Goal: Transaction & Acquisition: Purchase product/service

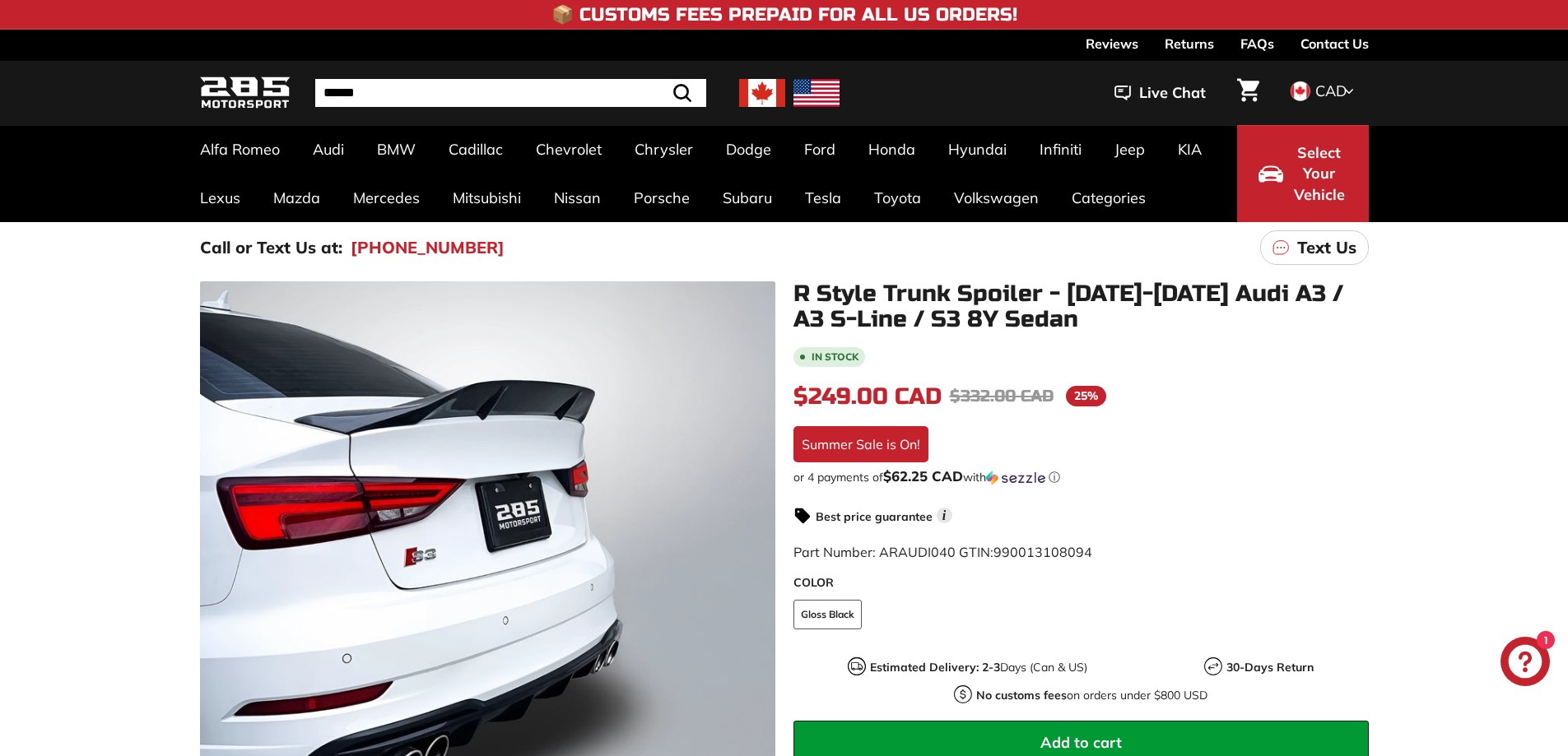
drag, startPoint x: 0, startPoint y: 0, endPoint x: 761, endPoint y: 88, distance: 766.1
click at [761, 88] on img at bounding box center [762, 92] width 46 height 28
click at [769, 97] on img at bounding box center [762, 92] width 46 height 28
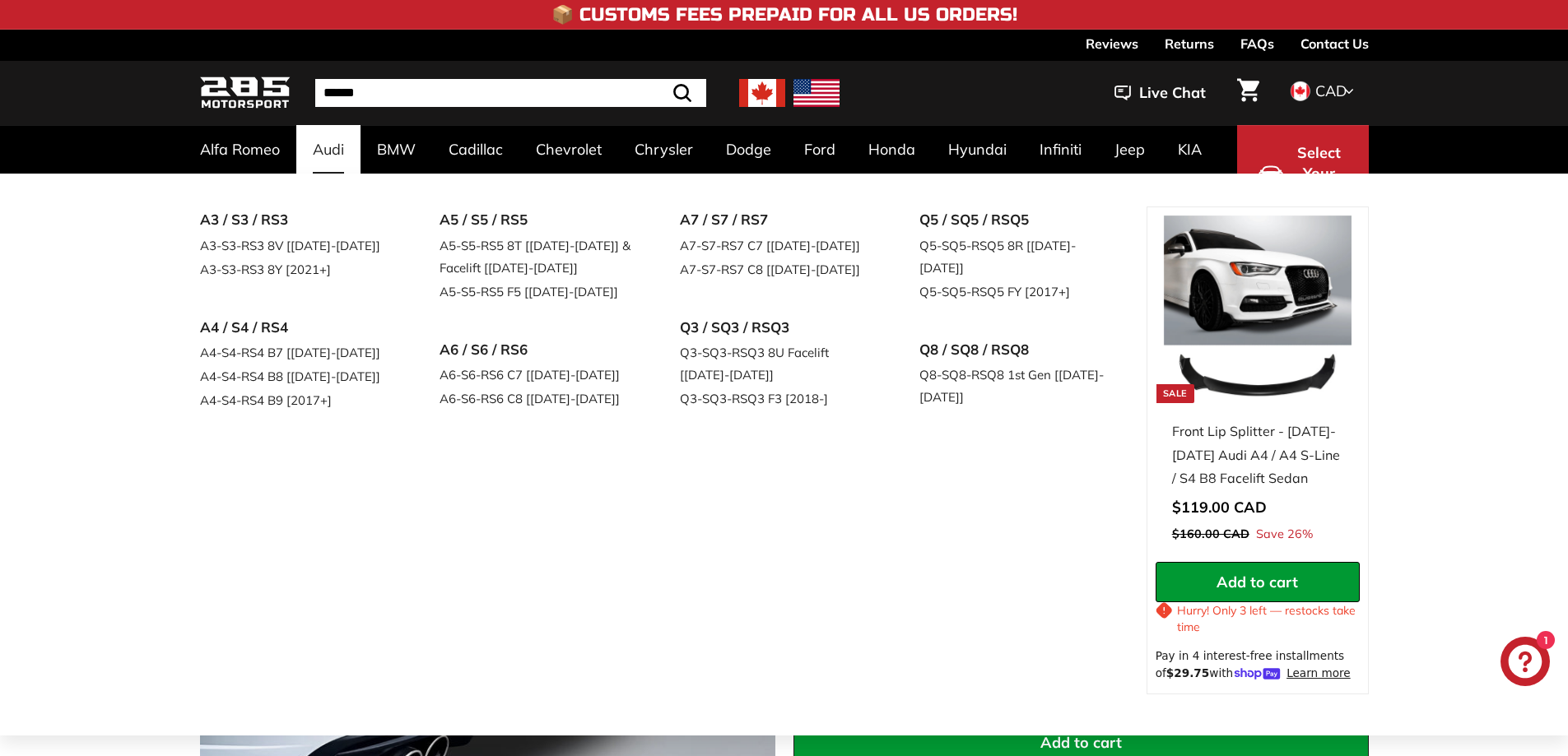
click at [335, 143] on link "Audi" at bounding box center [328, 149] width 64 height 49
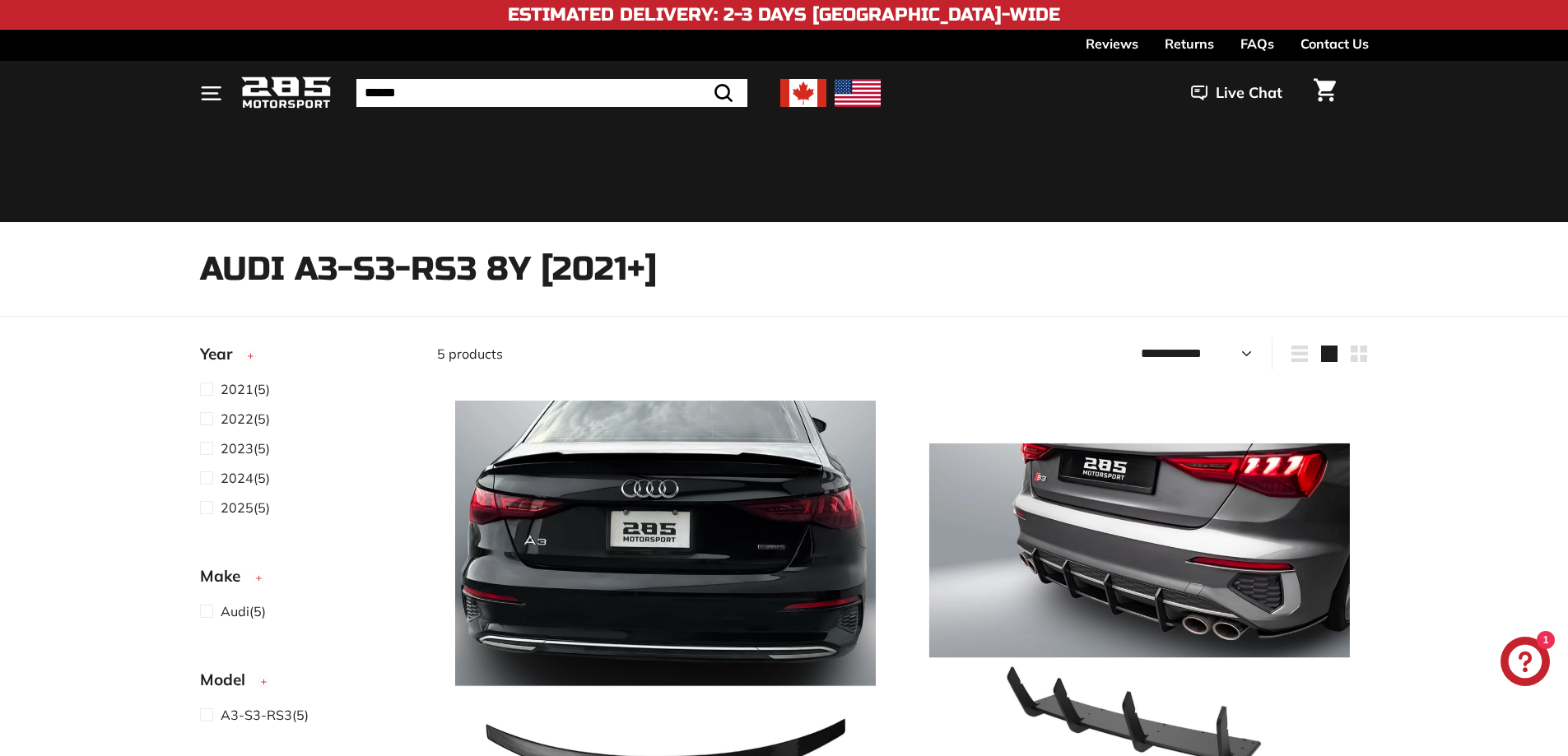
select select "**********"
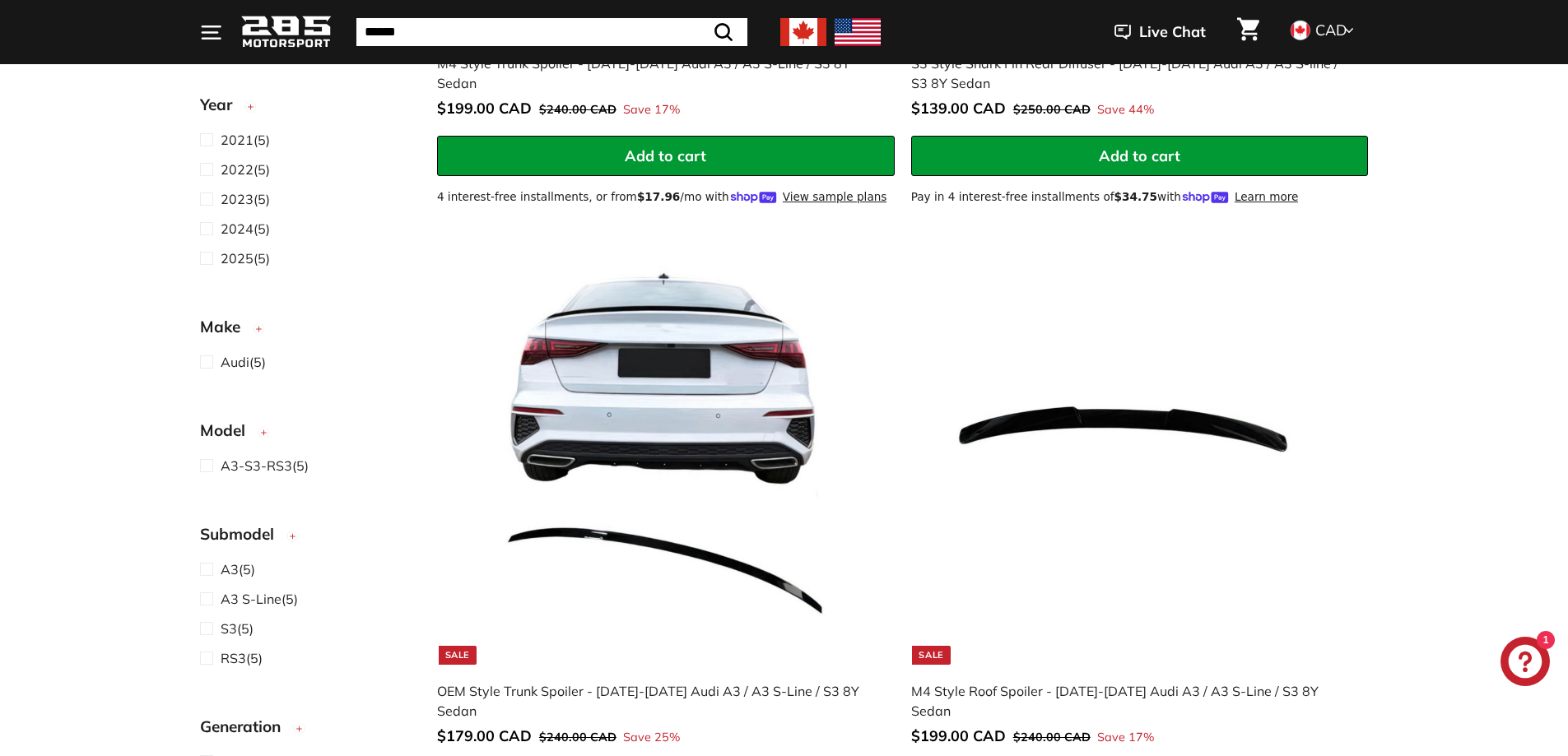
scroll to position [823, 0]
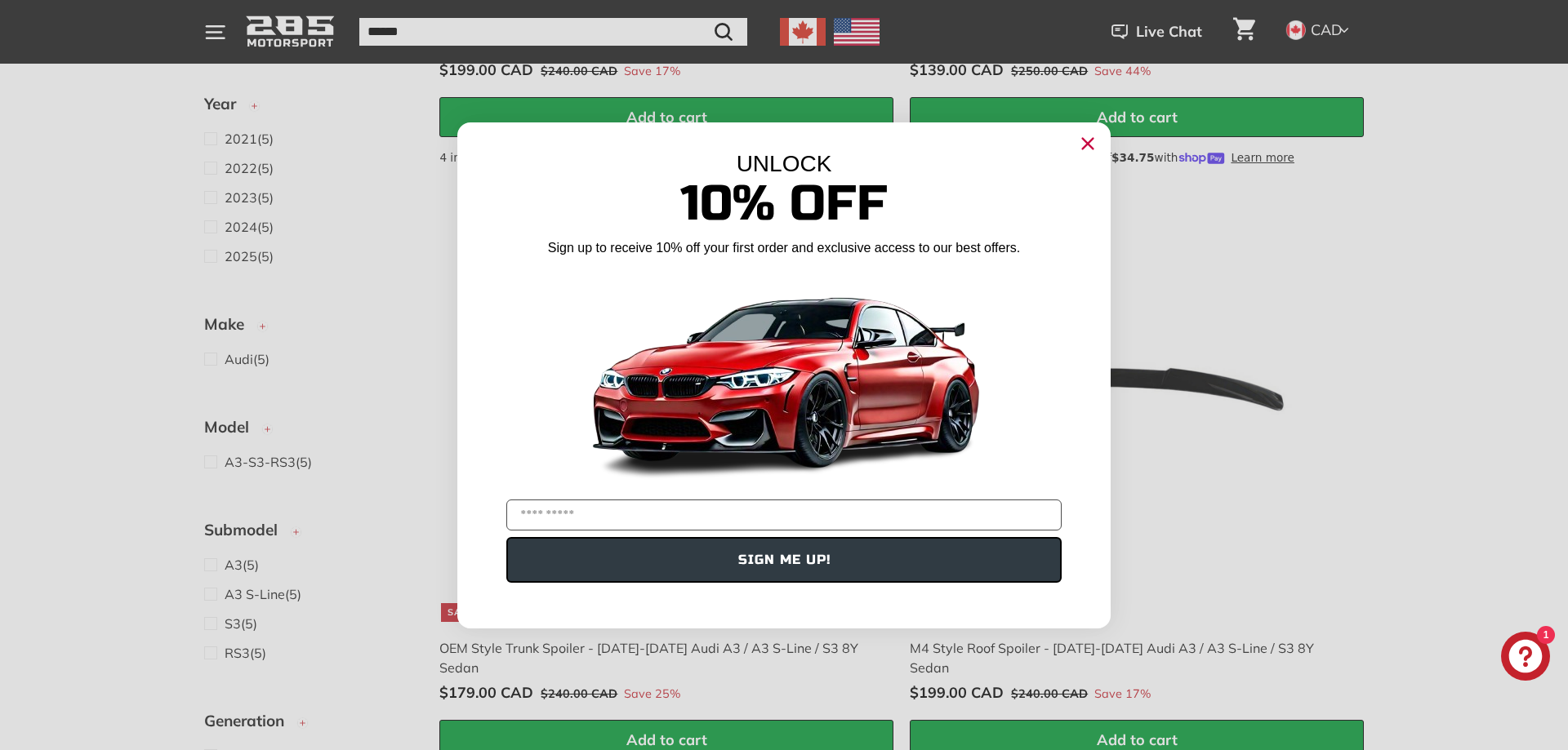
click at [1094, 145] on circle "Close dialog" at bounding box center [1088, 143] width 25 height 25
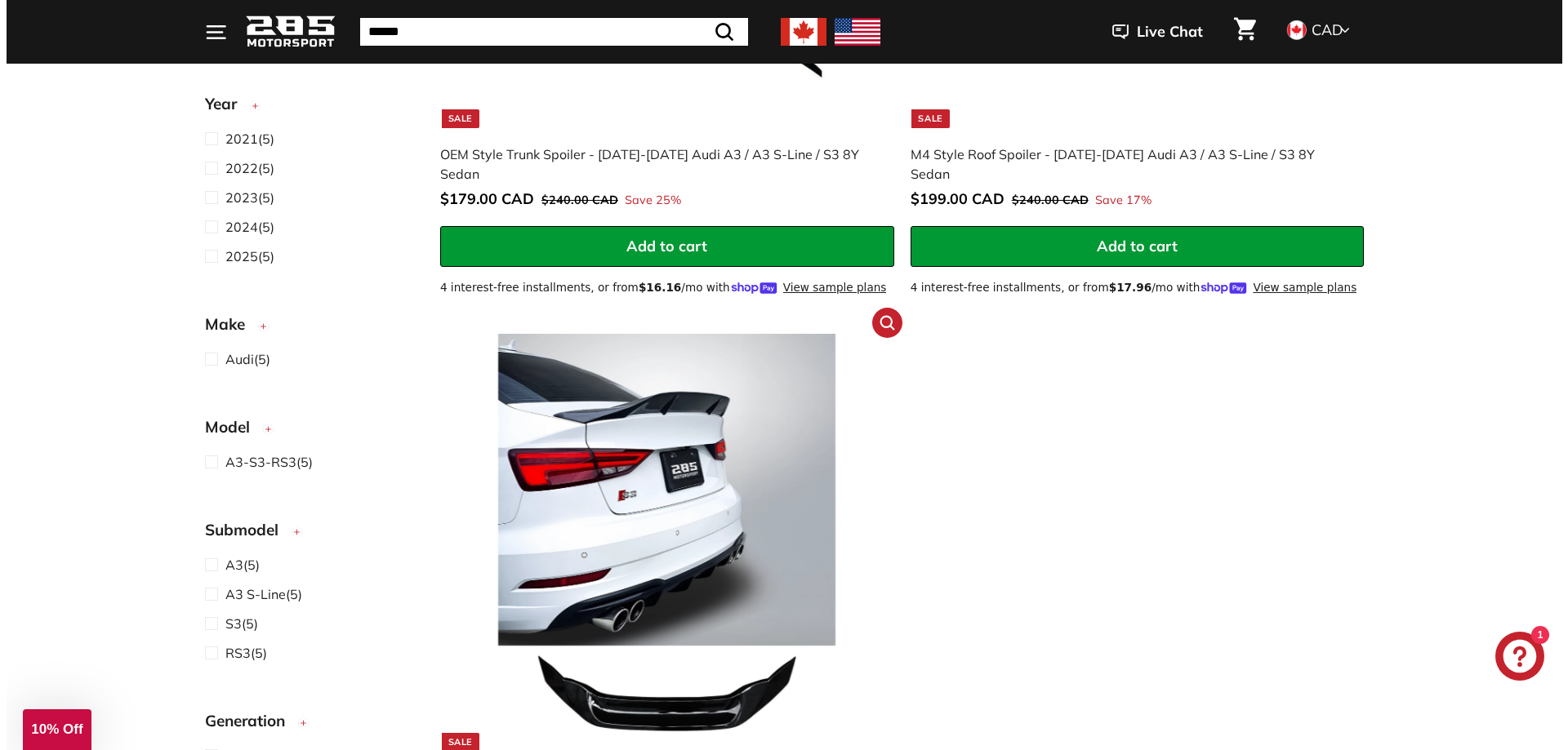
scroll to position [1305, 0]
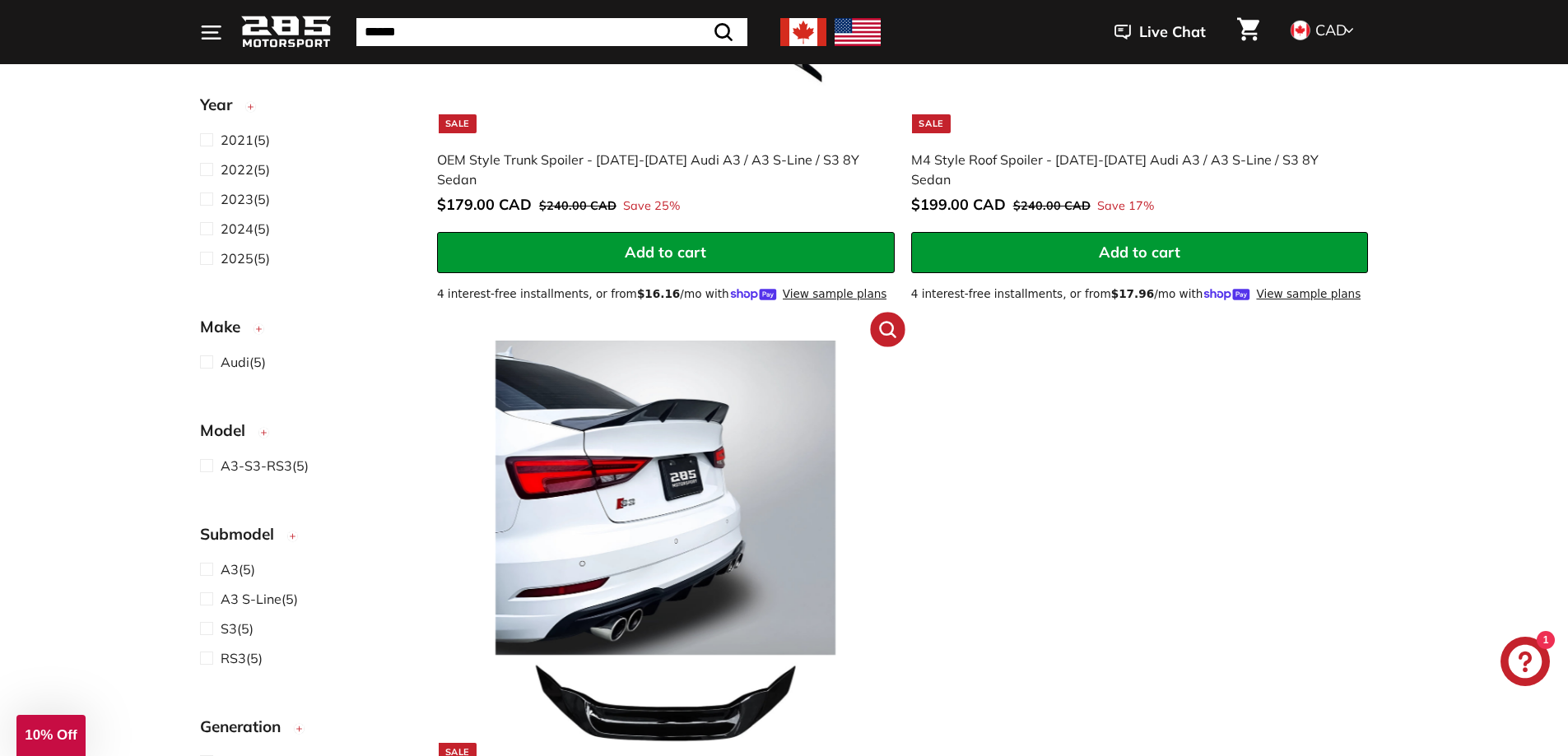
click at [891, 318] on icon ".cls-1{fill:none;stroke:#000;stroke-miterlimit:10;stroke-width:2px}" at bounding box center [887, 328] width 21 height 21
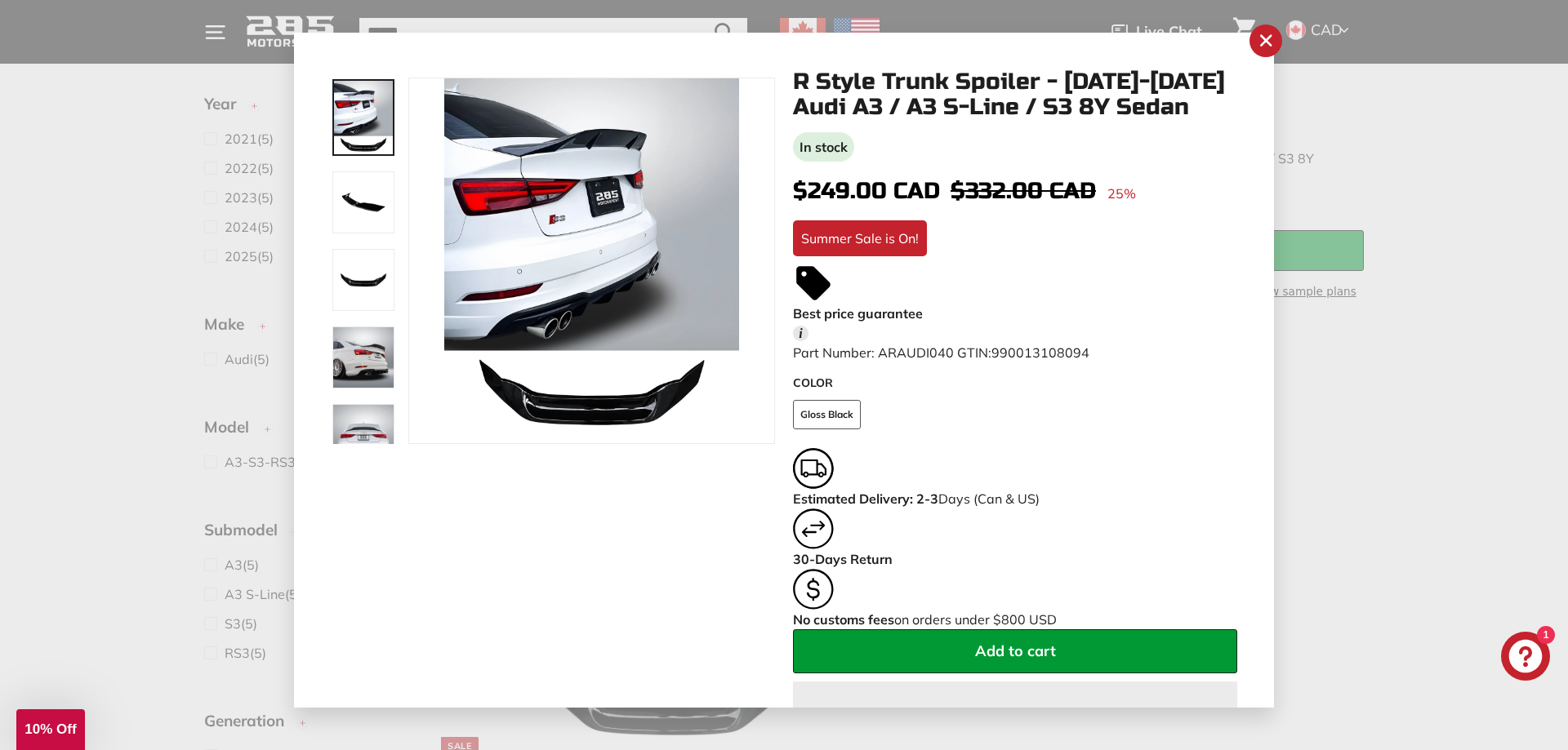
click at [355, 209] on img at bounding box center [364, 202] width 62 height 62
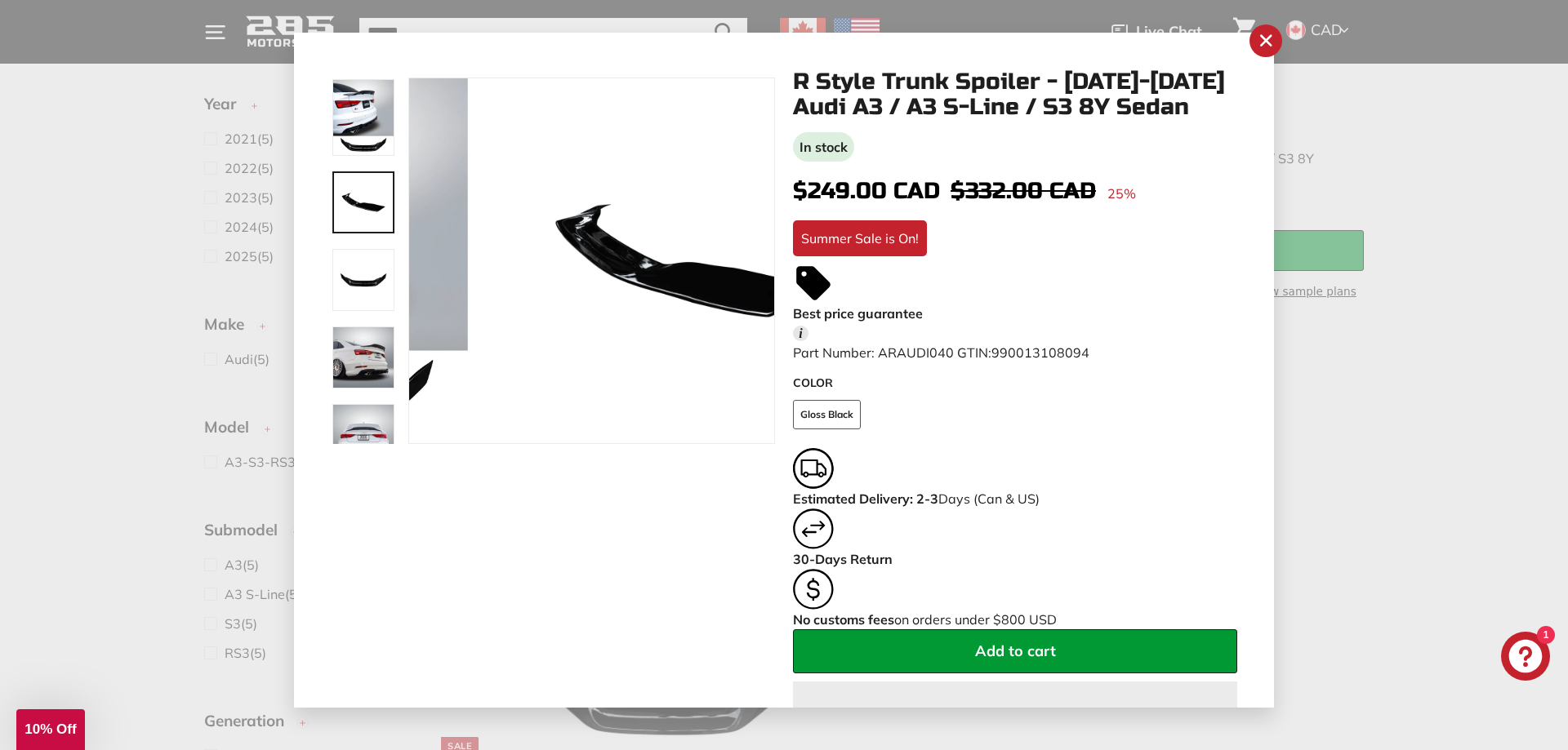
scroll to position [12, 0]
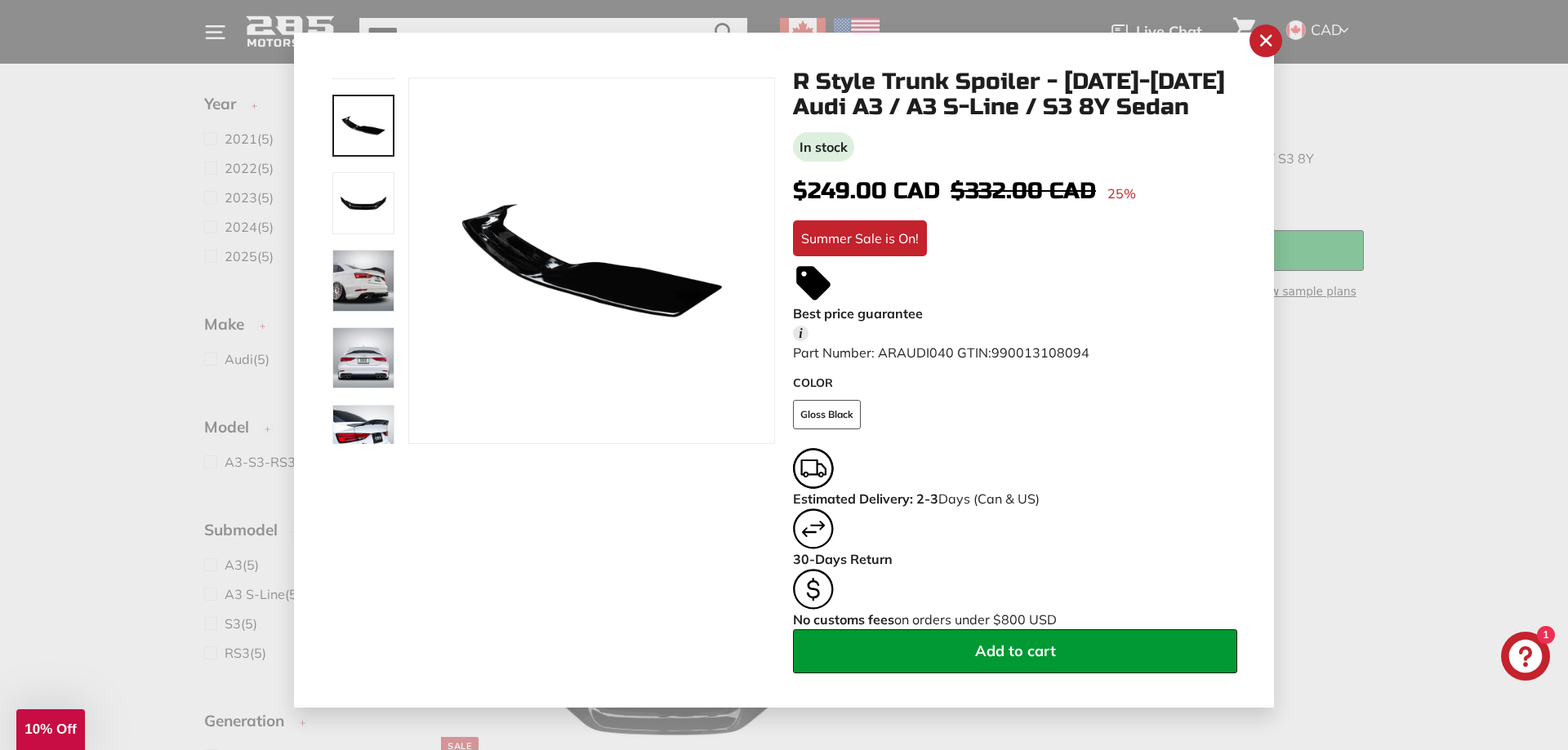
click at [375, 258] on div at bounding box center [363, 261] width 65 height 366
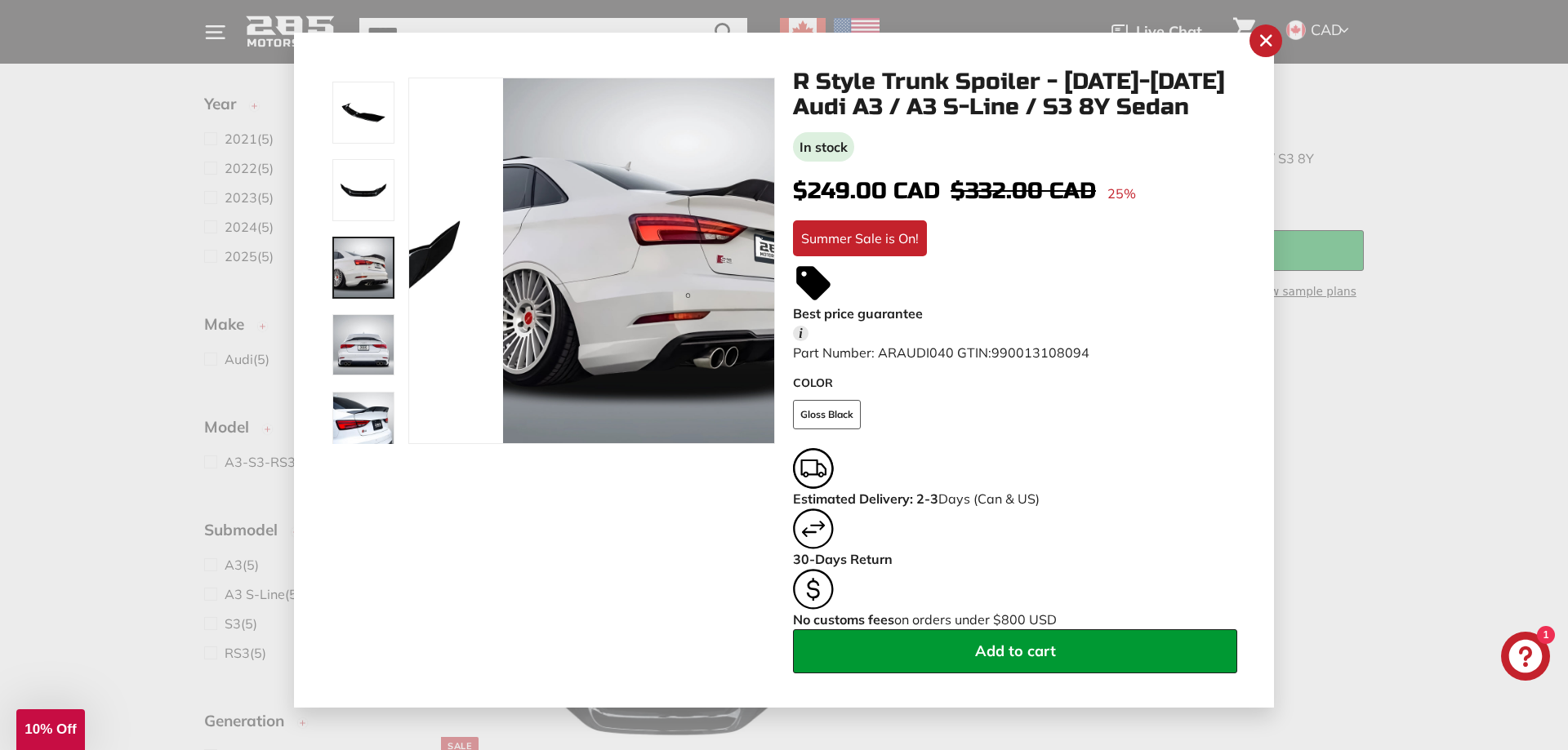
scroll to position [167, 0]
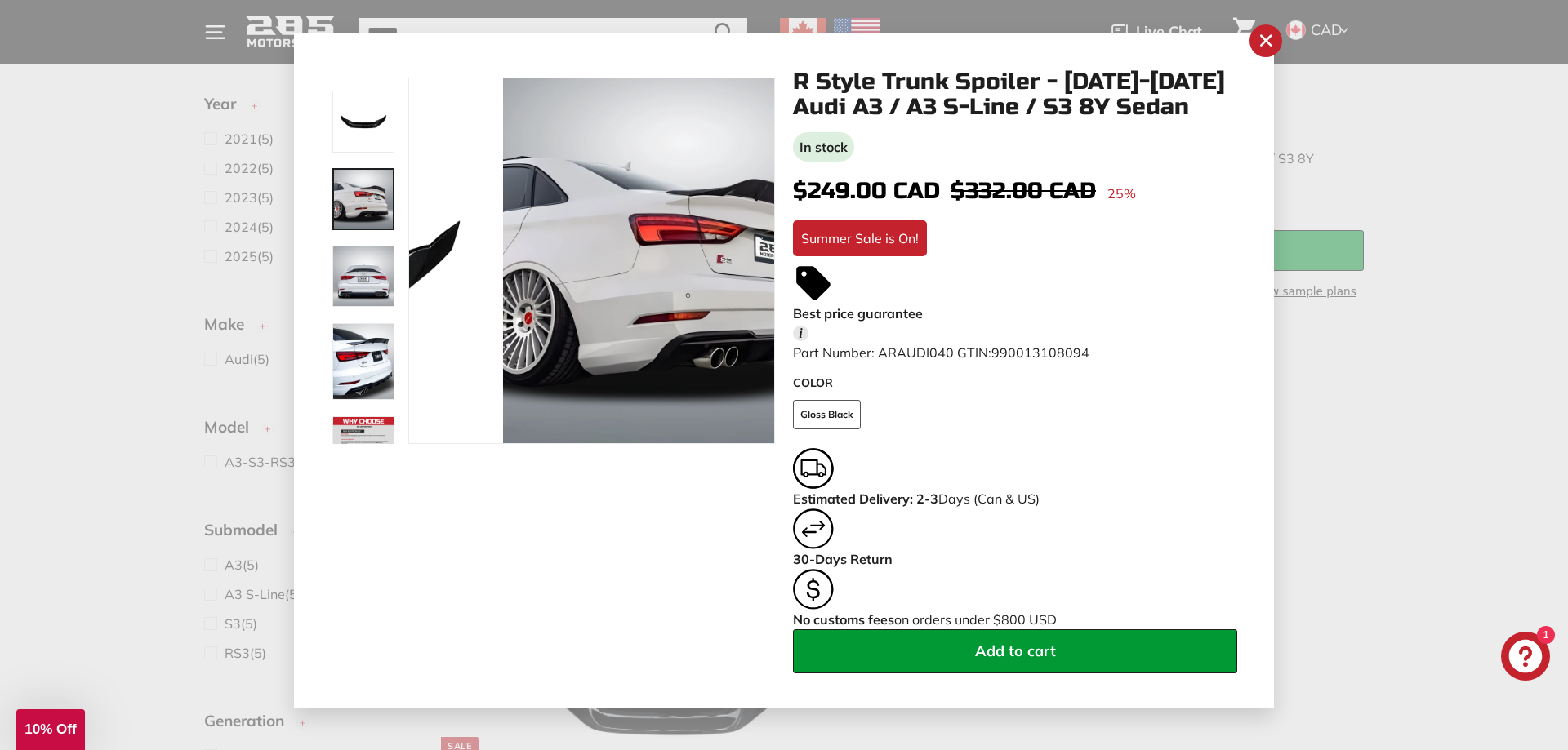
click at [375, 285] on div at bounding box center [363, 261] width 65 height 366
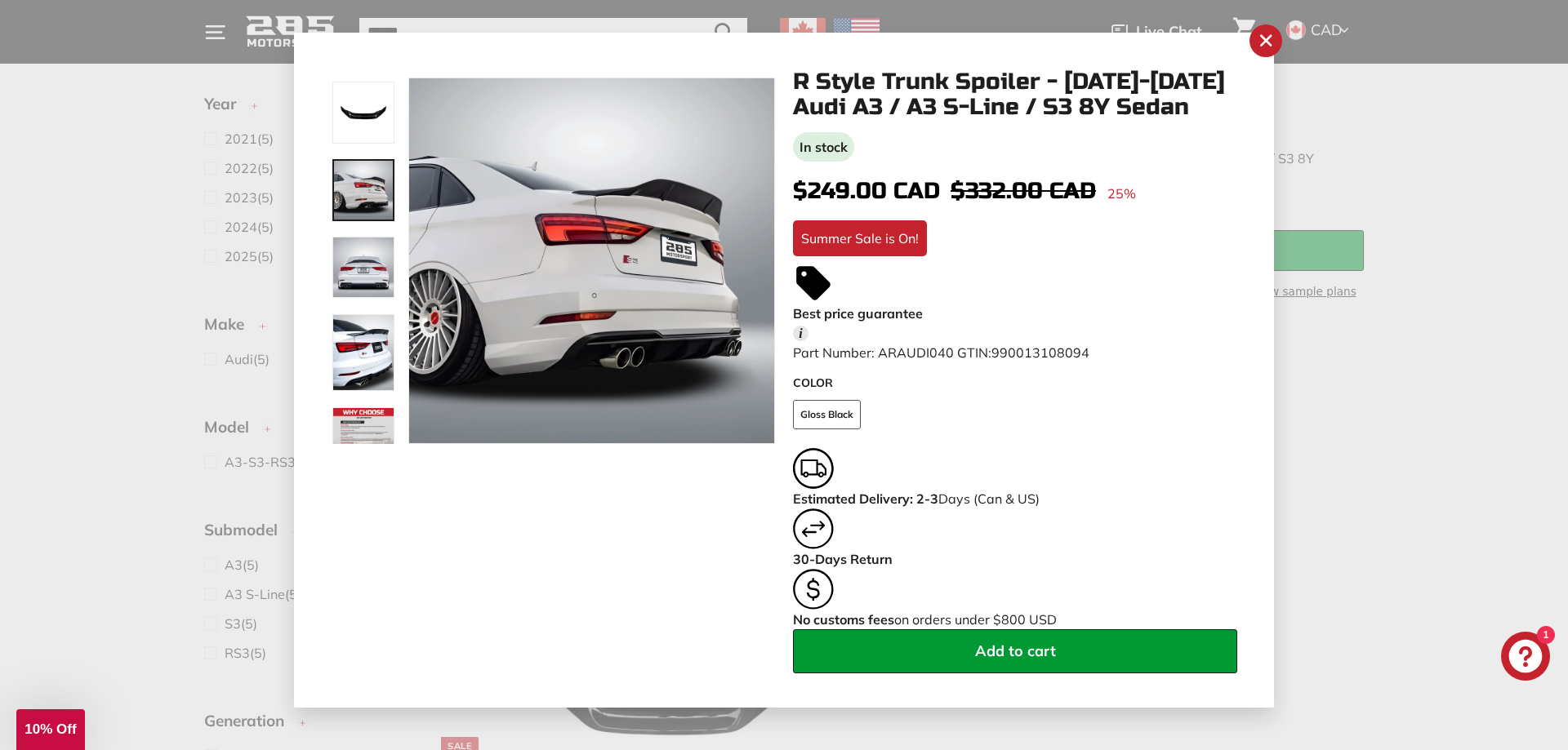
scroll to position [195, 0]
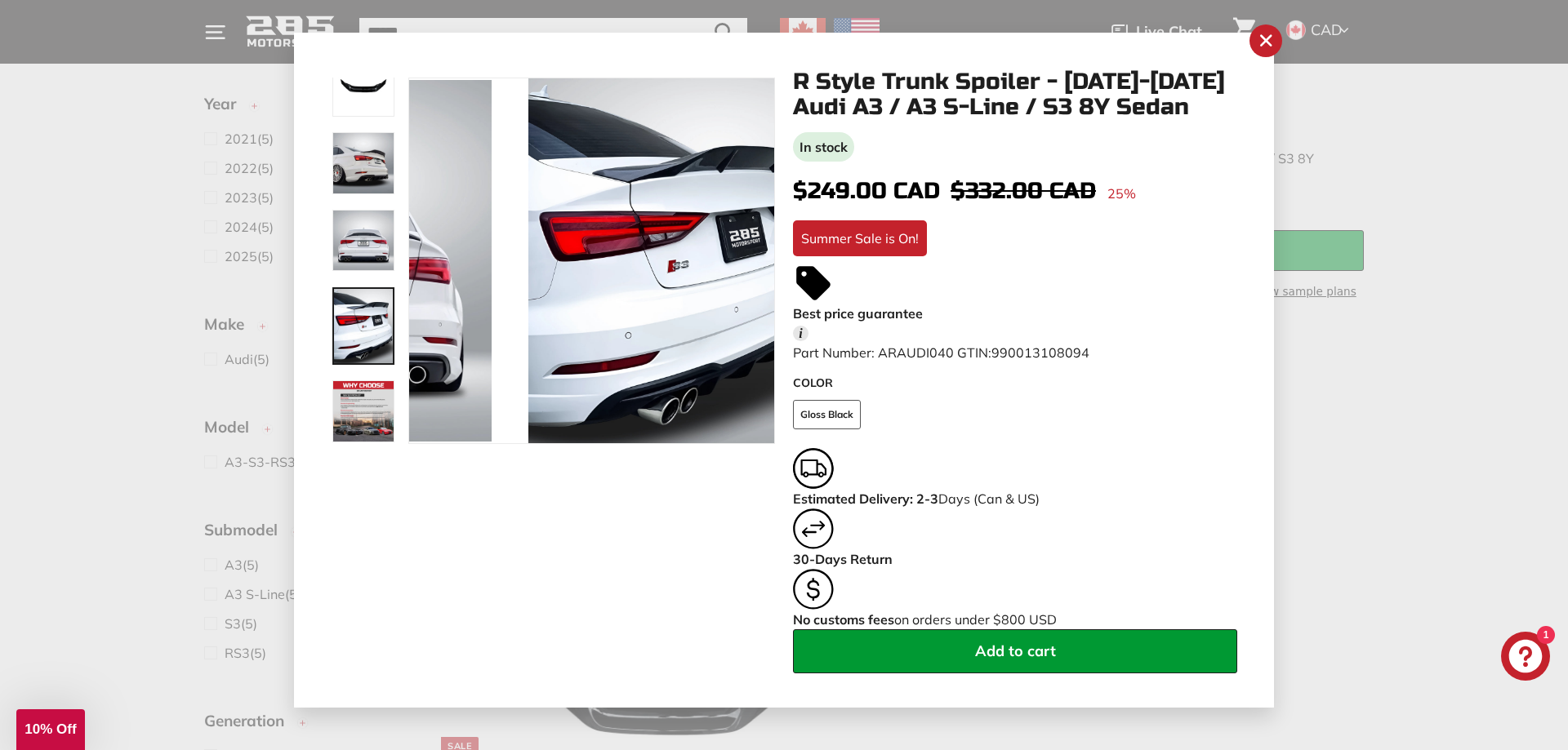
click at [376, 316] on img at bounding box center [364, 326] width 62 height 77
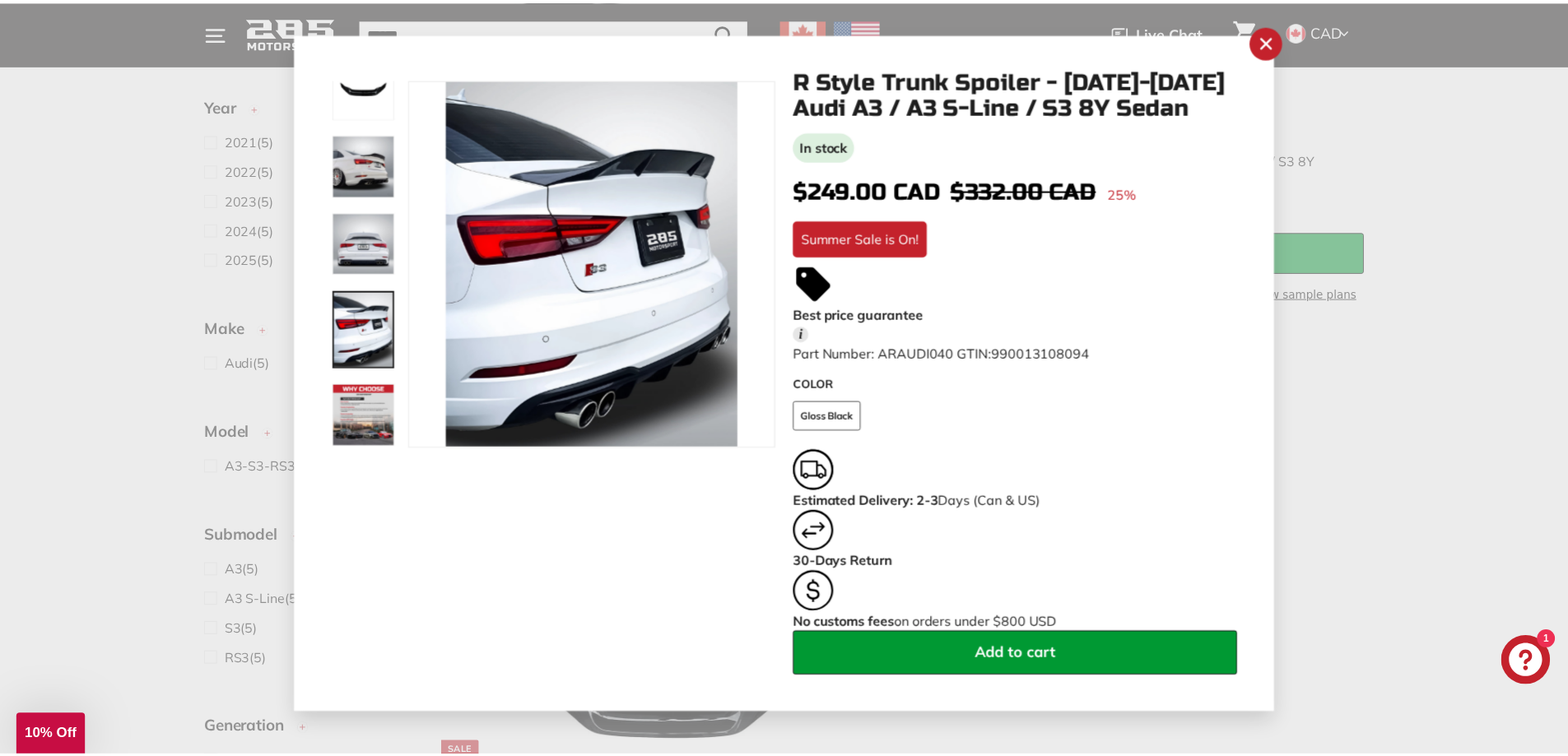
scroll to position [0, 0]
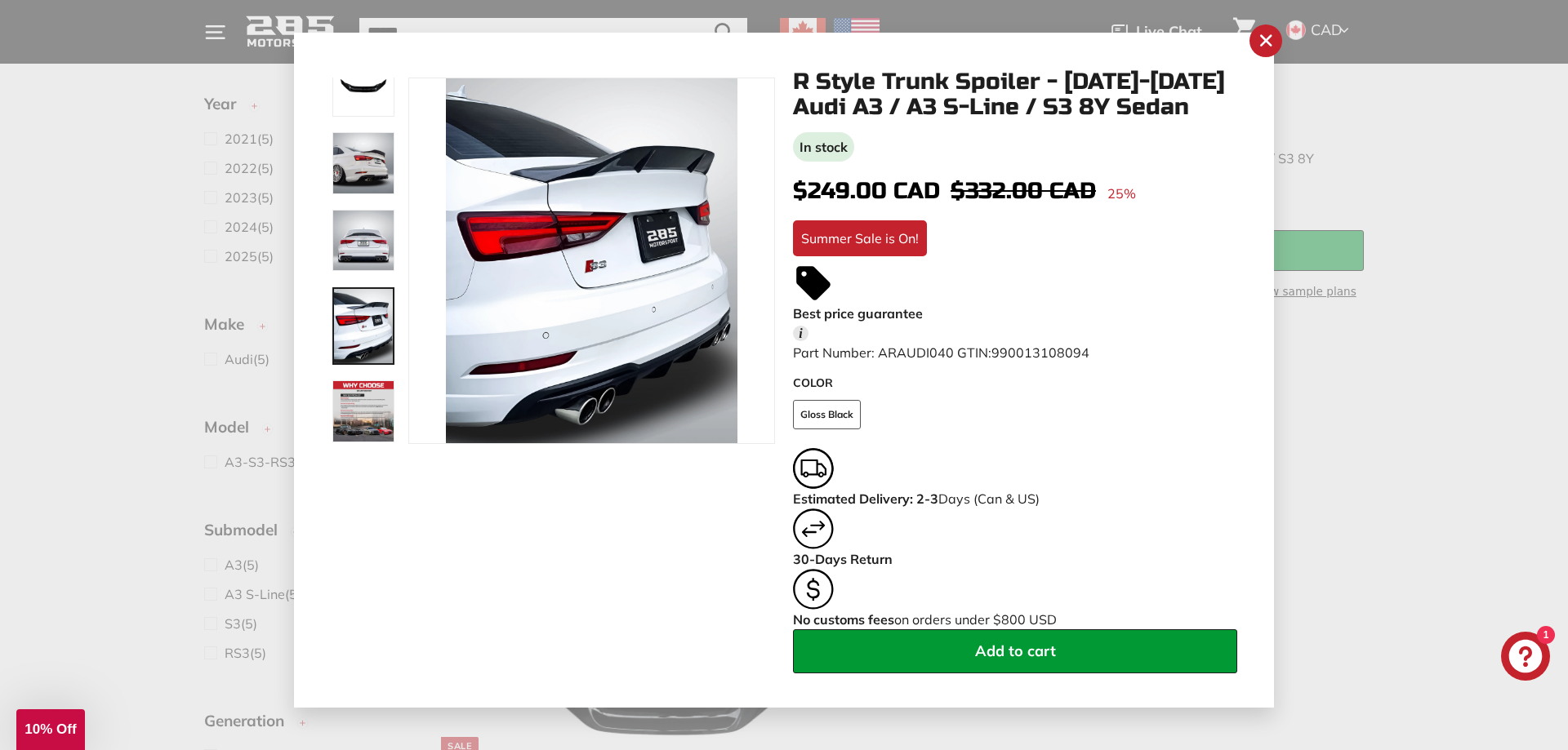
drag, startPoint x: 1266, startPoint y: 45, endPoint x: 1252, endPoint y: 63, distance: 22.8
click at [1266, 46] on icon ".cls-1{fill:none;stroke:#000;stroke-miterlimit:10;stroke-width:2px}" at bounding box center [1266, 41] width 23 height 23
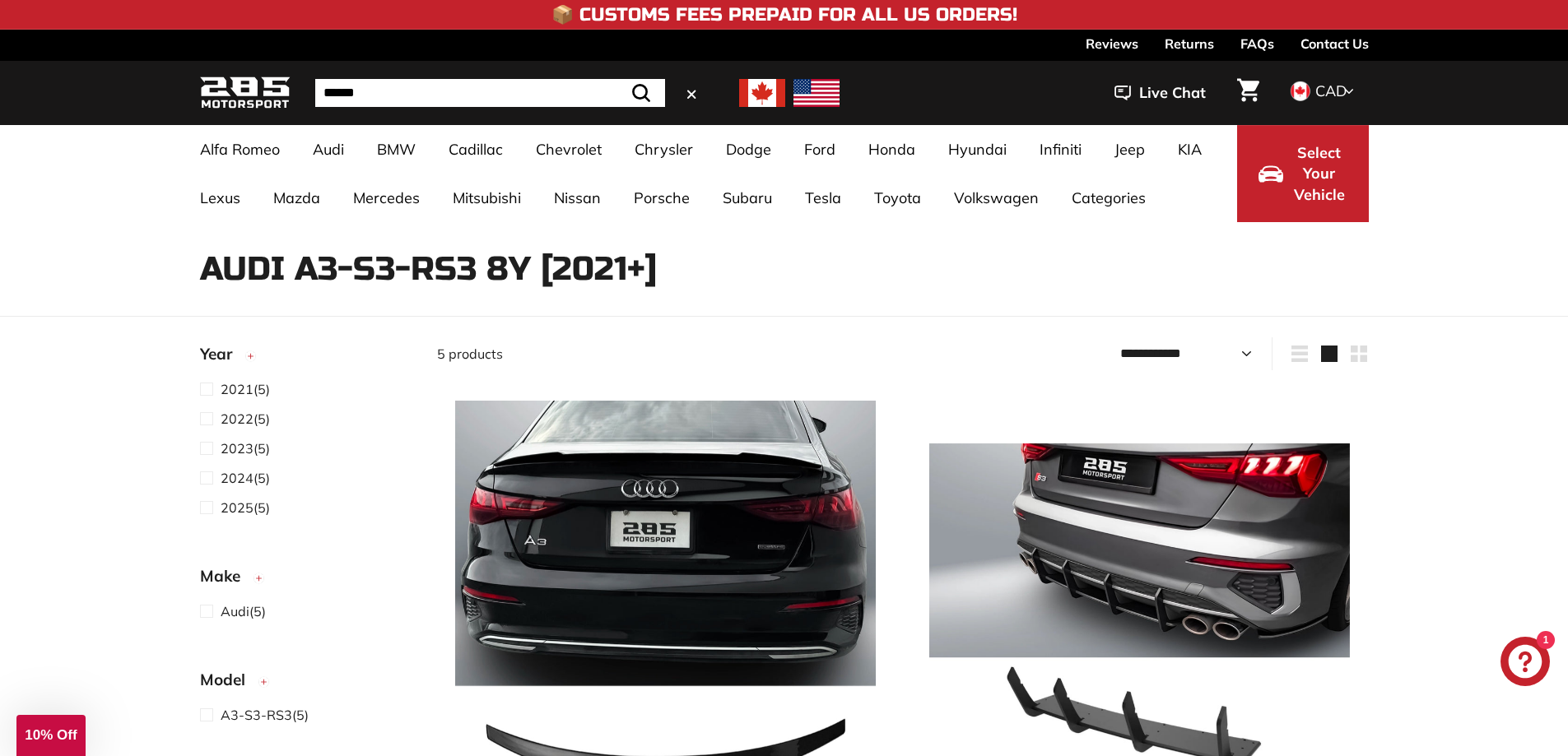
click at [454, 93] on input "Search" at bounding box center [490, 92] width 350 height 28
type input "**********"
click at [617, 79] on button ".cls-1{fill:none;stroke:#000;stroke-miterlimit:10;stroke-width:2px} Search" at bounding box center [641, 92] width 48 height 28
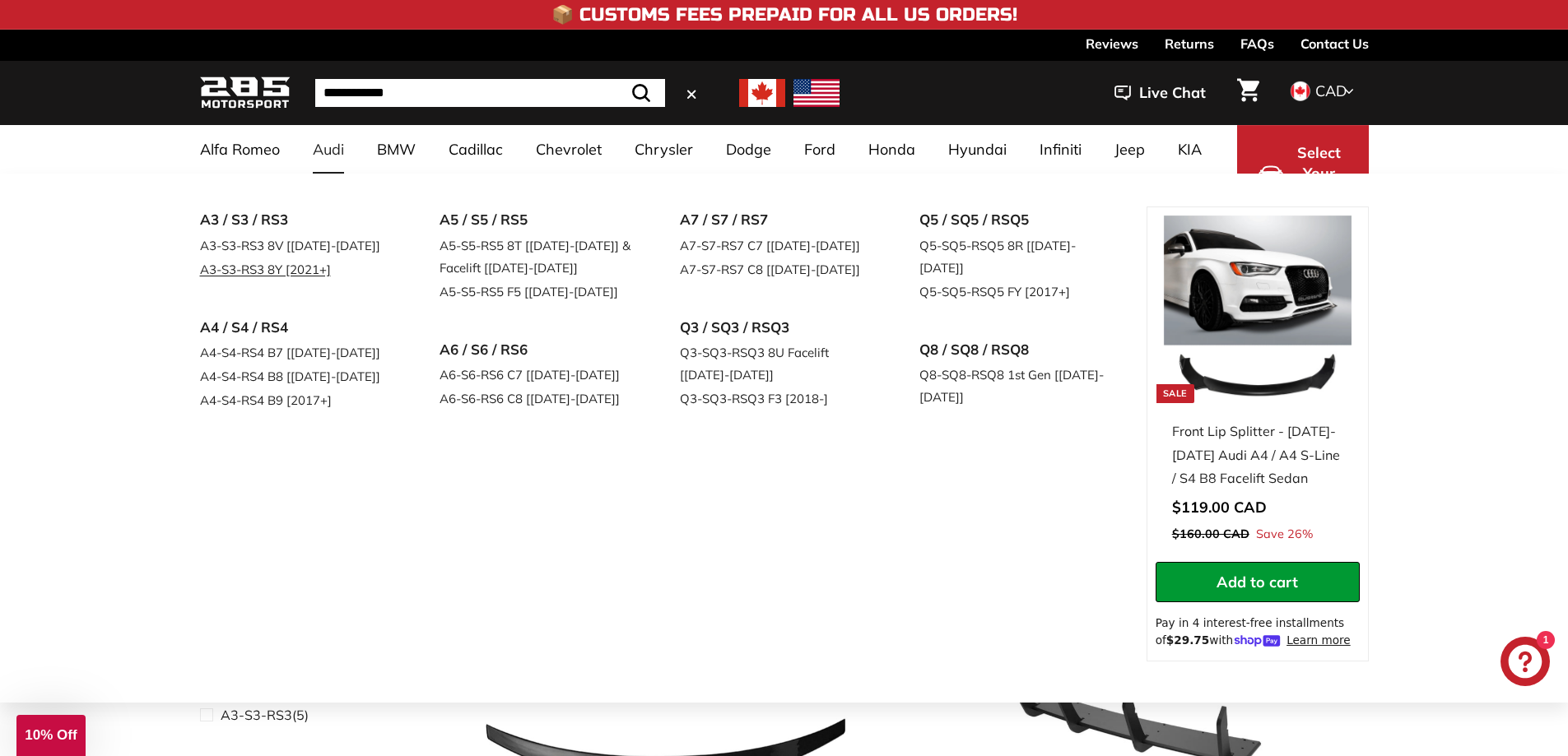
click at [280, 275] on link "A3-S3-RS3 8Y [2021+]" at bounding box center [297, 269] width 194 height 24
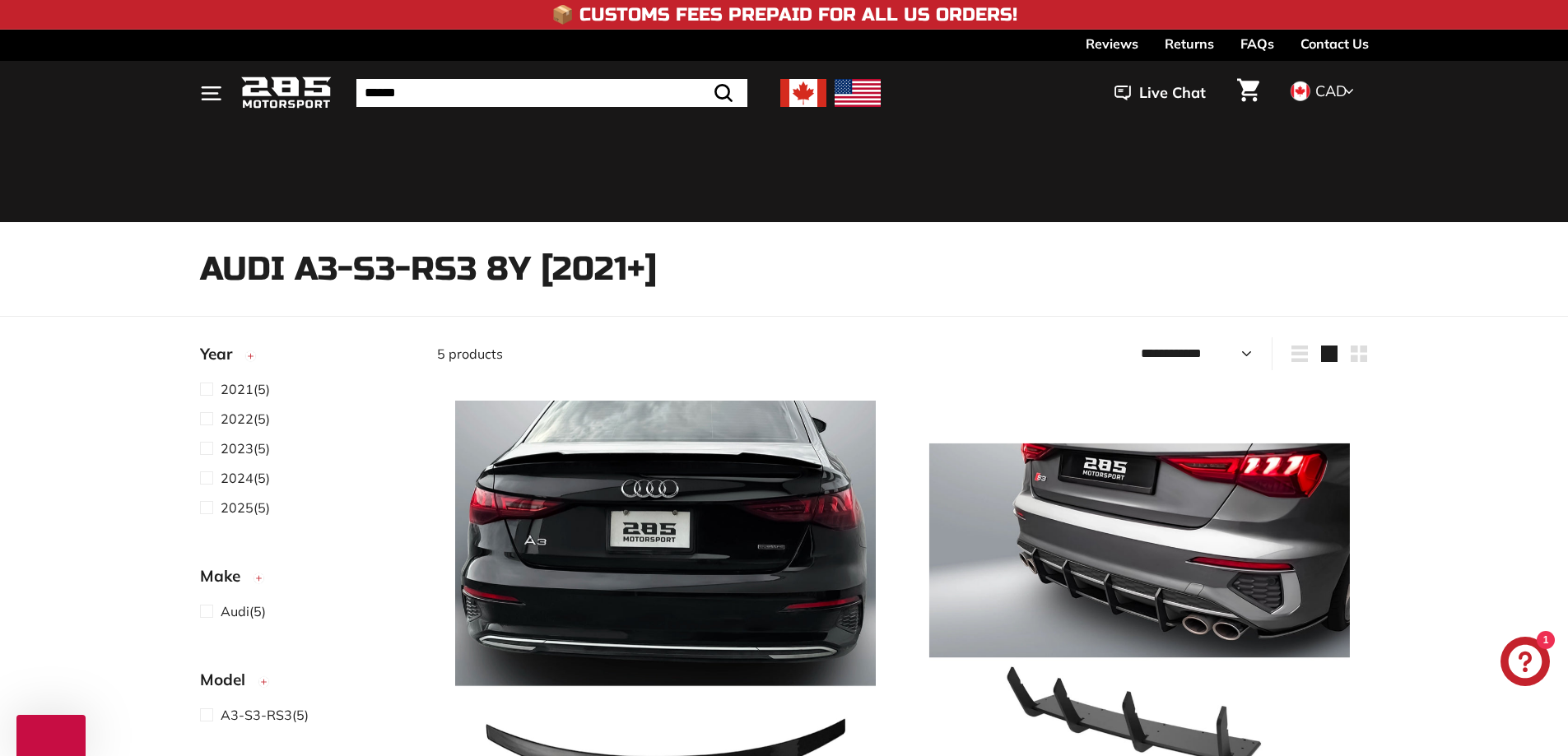
select select "**********"
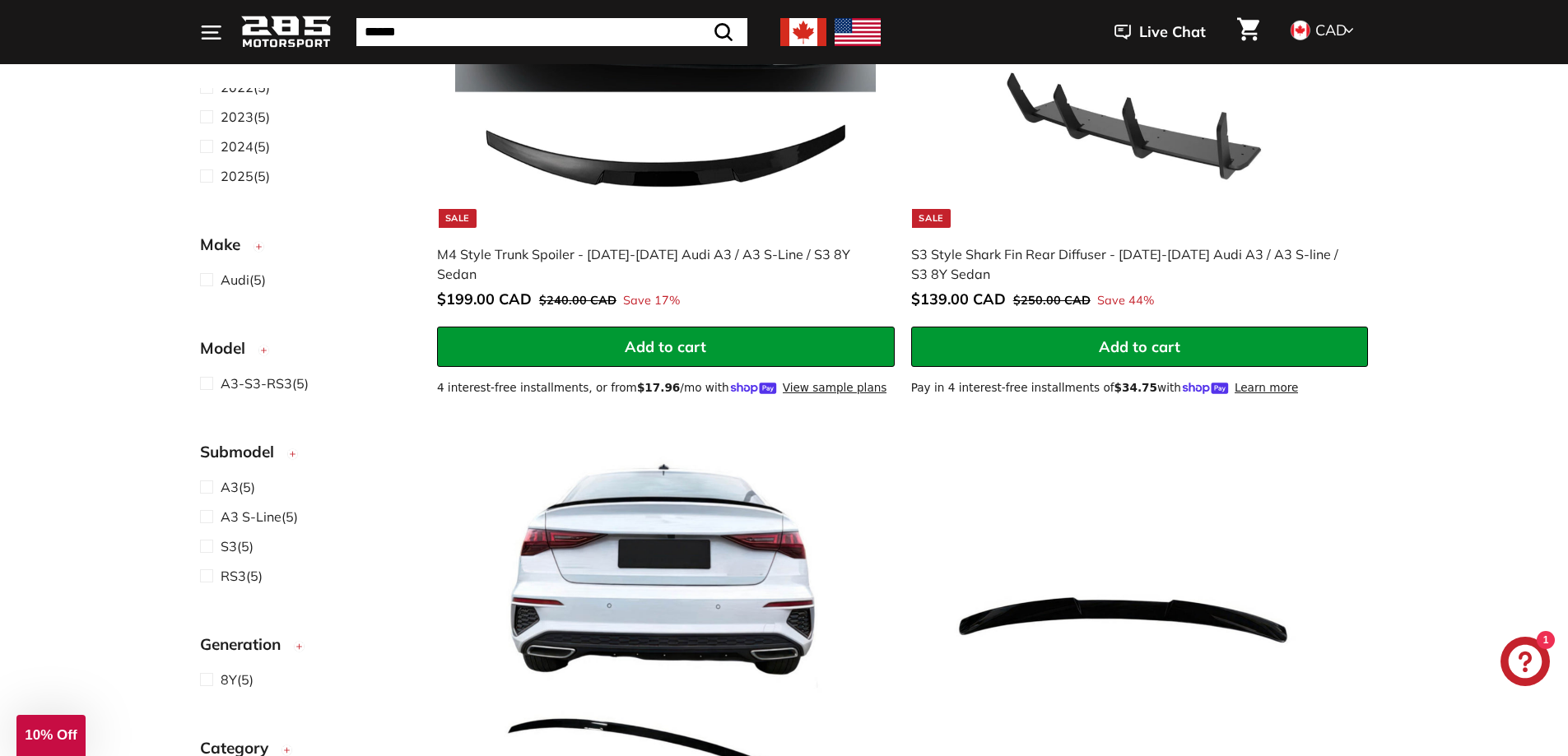
scroll to position [658, 0]
